Goal: Navigation & Orientation: Understand site structure

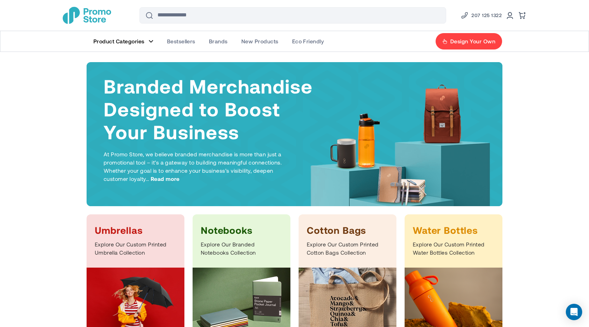
click at [92, 8] on img "store logo" at bounding box center [87, 15] width 48 height 17
click at [104, 18] on img "store logo" at bounding box center [87, 15] width 48 height 17
